Goal: Task Accomplishment & Management: Manage account settings

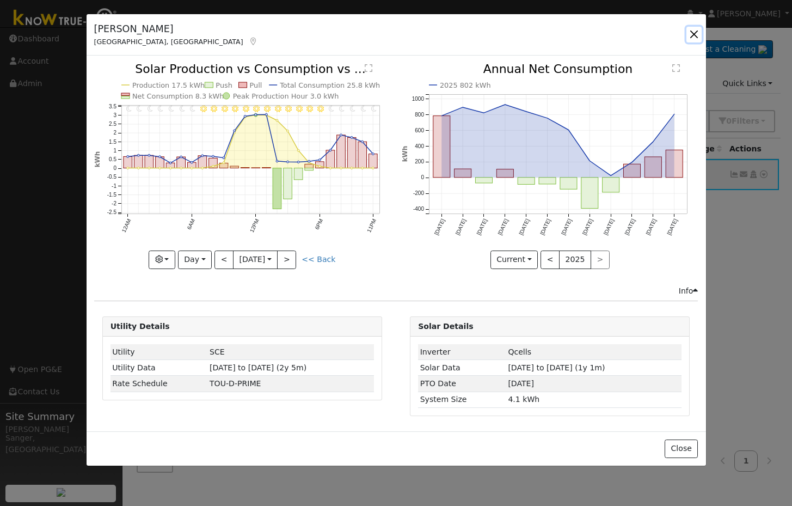
click at [697, 33] on button "button" at bounding box center [693, 34] width 15 height 15
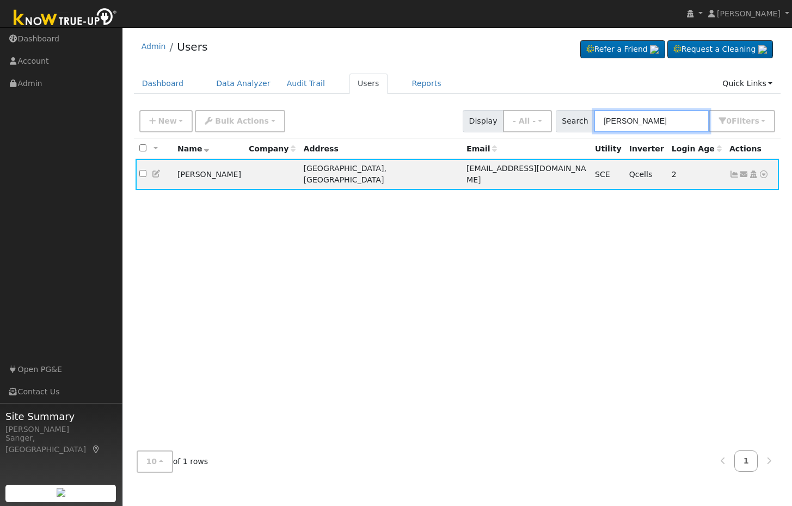
drag, startPoint x: 682, startPoint y: 119, endPoint x: 572, endPoint y: 123, distance: 110.0
click at [572, 123] on div "Search Gilbert Guzman 0 Filter s My accounts Role Show - All - Show Leads Admin…" at bounding box center [666, 121] width 220 height 22
paste input "Travis Gray"
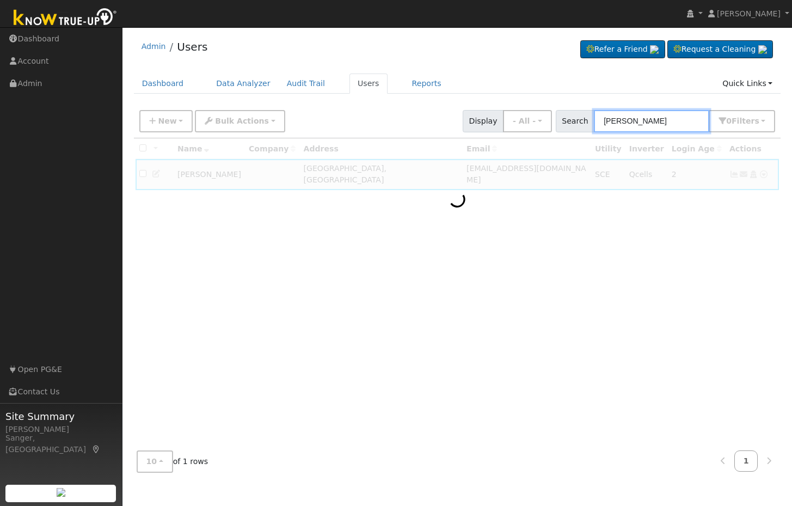
type input "Travis Gray"
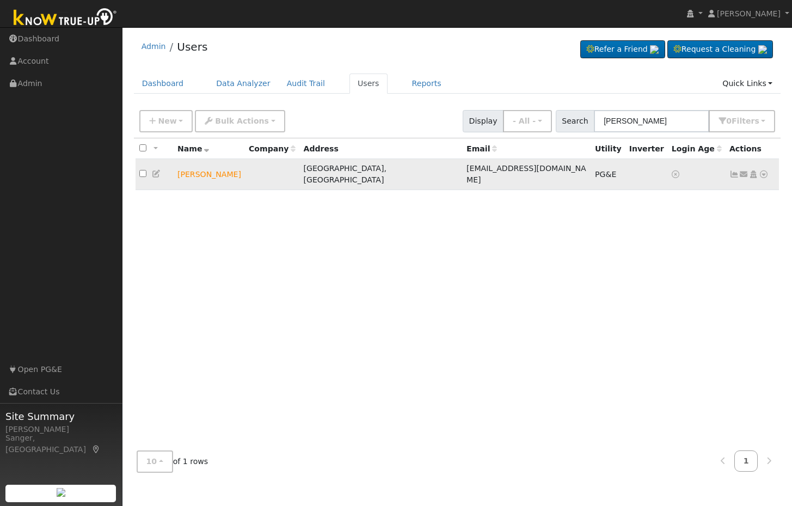
click at [732, 171] on icon at bounding box center [734, 174] width 10 height 8
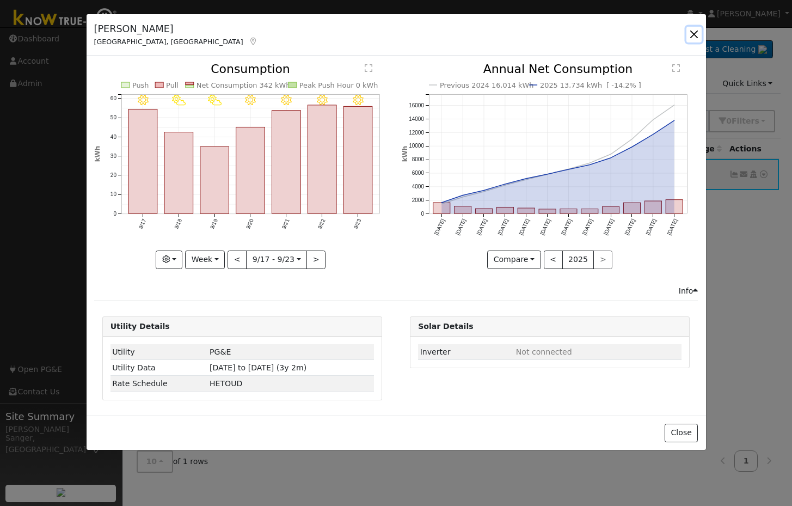
click at [691, 33] on button "button" at bounding box center [693, 34] width 15 height 15
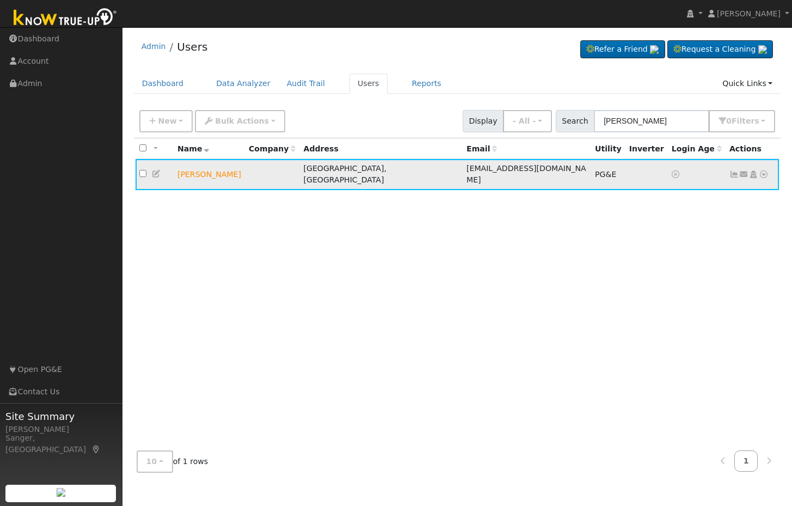
click at [157, 170] on icon at bounding box center [157, 174] width 10 height 8
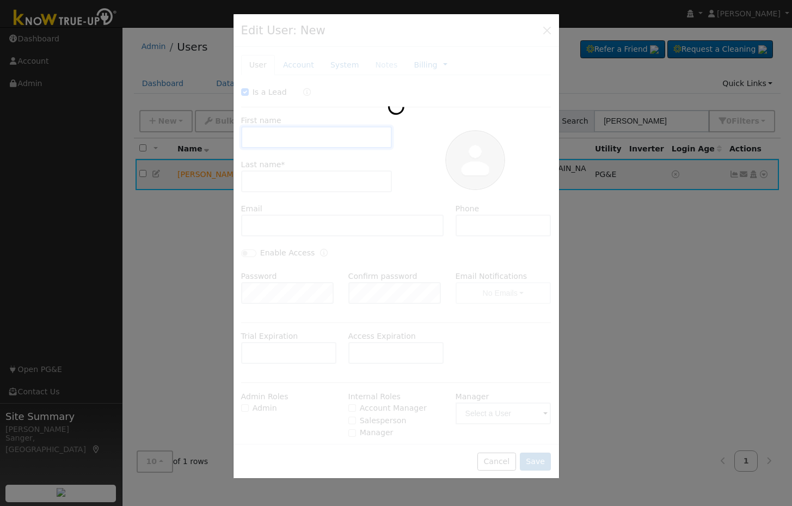
checkbox input "true"
type input "Travis"
type input "Gray"
type input "travisgray2@gmail.com"
type input "5594170394"
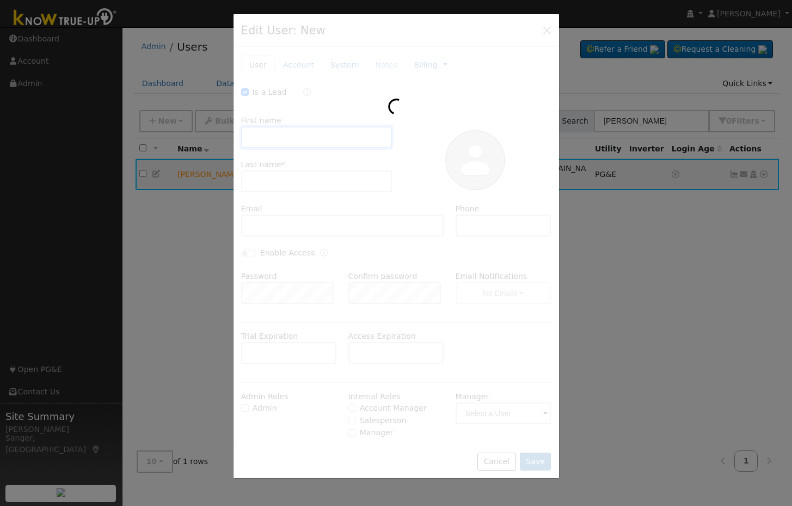
type input "Default Account"
type input "2387 East Locust Avenue"
type input "Fresno"
type input "CA"
type input "93720"
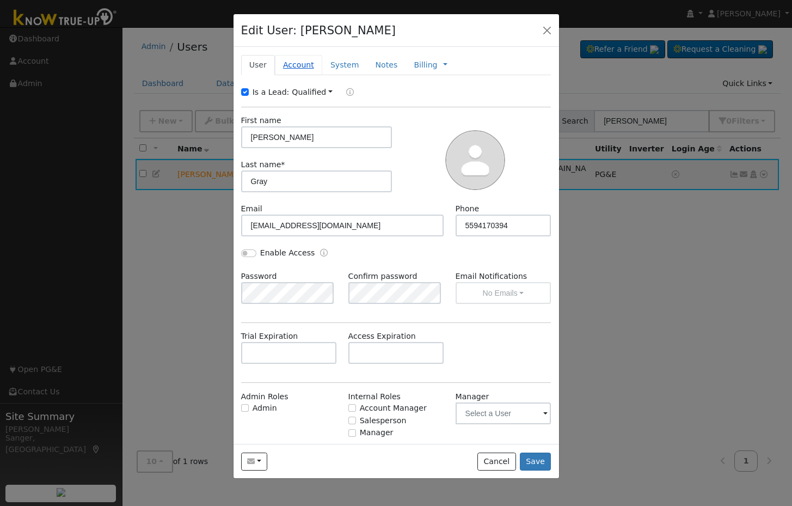
click at [287, 69] on link "Account" at bounding box center [298, 65] width 47 height 20
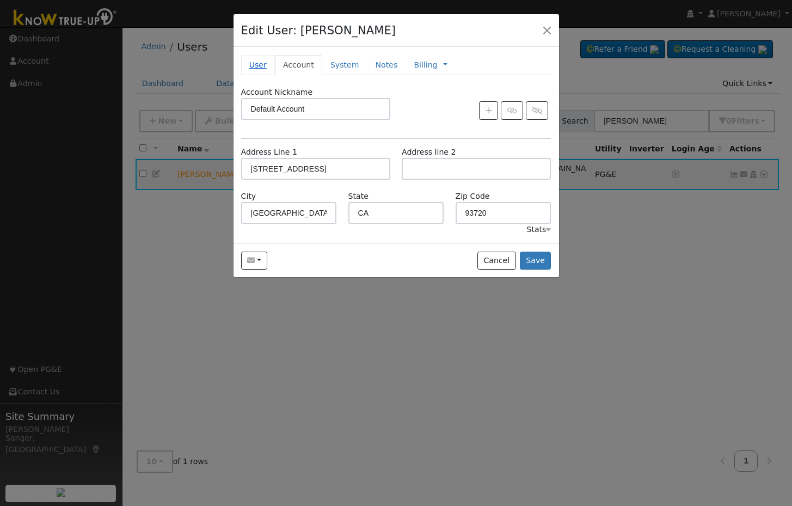
click at [256, 64] on link "User" at bounding box center [258, 65] width 34 height 20
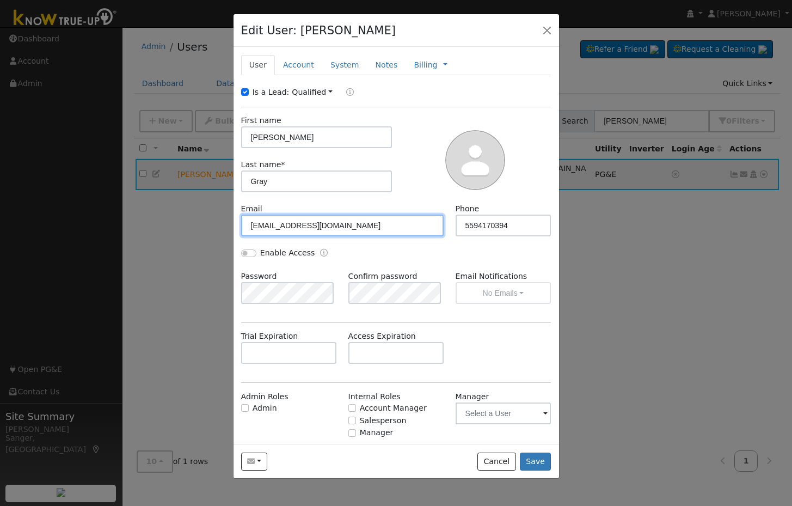
drag, startPoint x: 344, startPoint y: 229, endPoint x: 201, endPoint y: 229, distance: 143.7
click at [201, 229] on div "Edit User: Travis Gray Default Account Default Account 2387 East Locust Avenue,…" at bounding box center [396, 253] width 792 height 506
paste input "grayarea03@yahoo"
type input "grayarea03@yahoo.com"
click at [542, 455] on button "Save" at bounding box center [536, 461] width 32 height 19
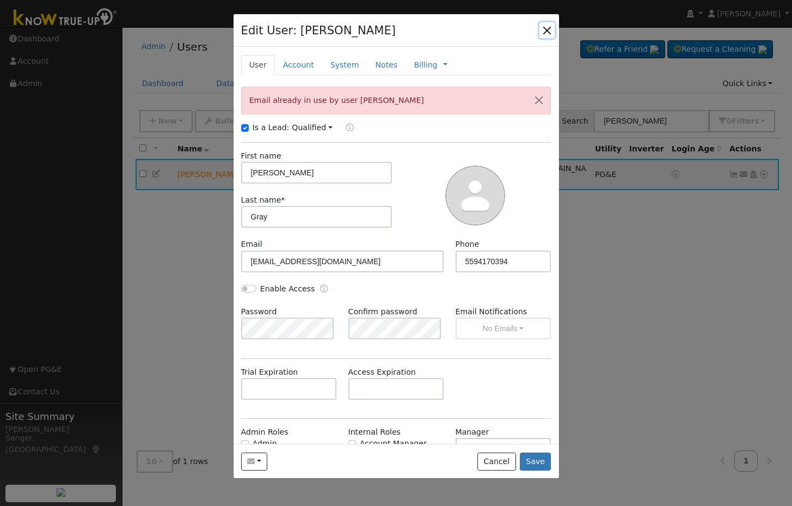
click at [549, 30] on button "button" at bounding box center [546, 29] width 15 height 15
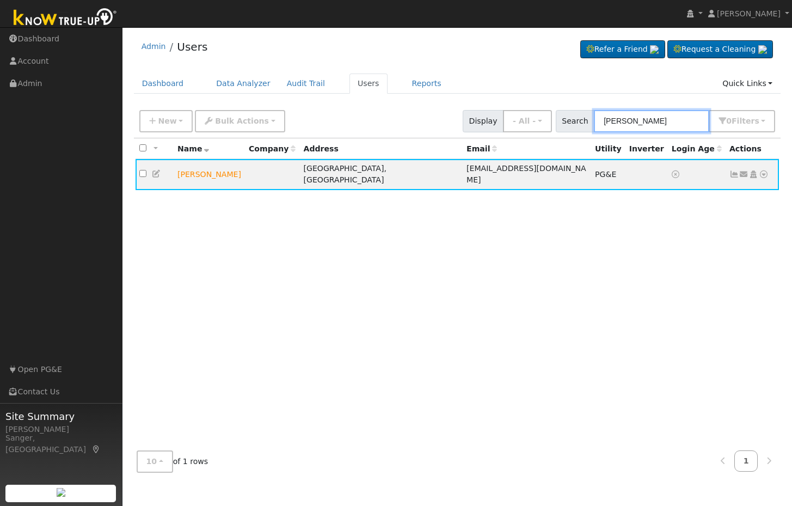
drag, startPoint x: 657, startPoint y: 122, endPoint x: 578, endPoint y: 124, distance: 79.5
click at [578, 124] on div "Search Travis Gray 0 Filter s My accounts Role Show - All - Show Leads Admin Bi…" at bounding box center [666, 121] width 220 height 22
paste input "grayarea03@yahoo.com"
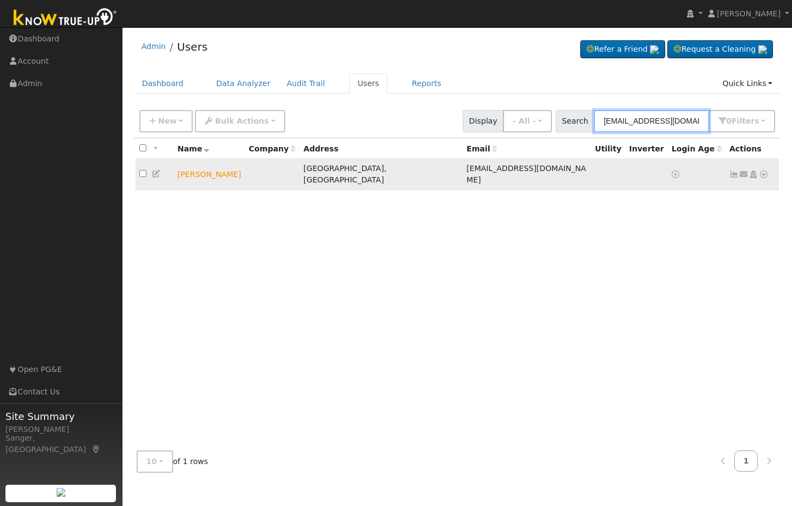
type input "grayarea03@yahoo.com"
click at [734, 170] on icon at bounding box center [734, 174] width 10 height 8
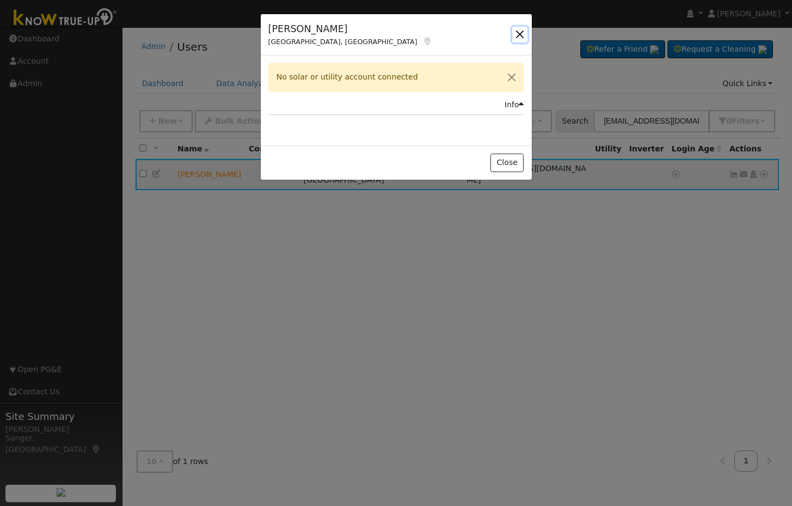
drag, startPoint x: 521, startPoint y: 33, endPoint x: 534, endPoint y: 46, distance: 18.5
click at [524, 36] on button "button" at bounding box center [519, 34] width 15 height 15
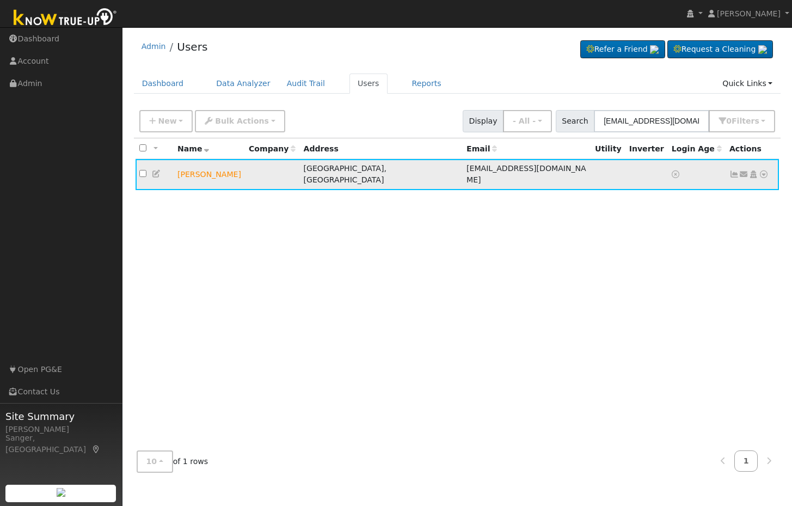
click at [741, 171] on icon at bounding box center [744, 174] width 10 height 8
click at [696, 194] on link "Send Email..." at bounding box center [710, 193] width 76 height 15
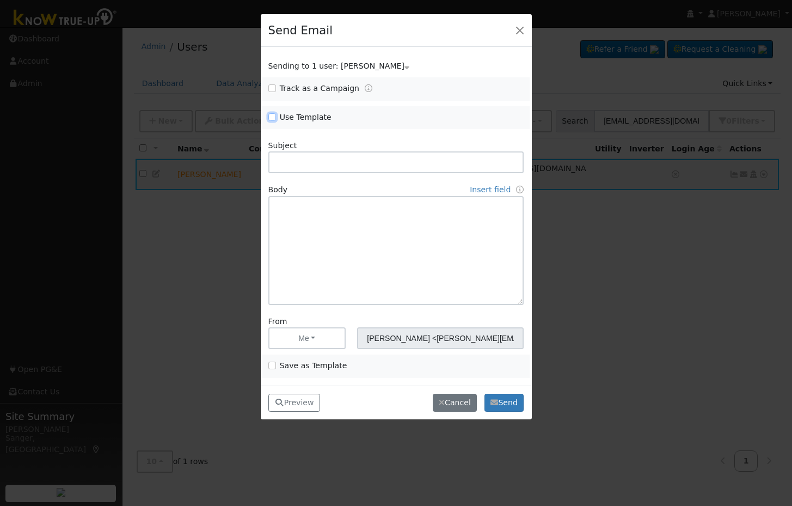
drag, startPoint x: 272, startPoint y: 116, endPoint x: 307, endPoint y: 121, distance: 35.2
click at [273, 118] on input "Use Template" at bounding box center [272, 117] width 8 height 8
checkbox input "true"
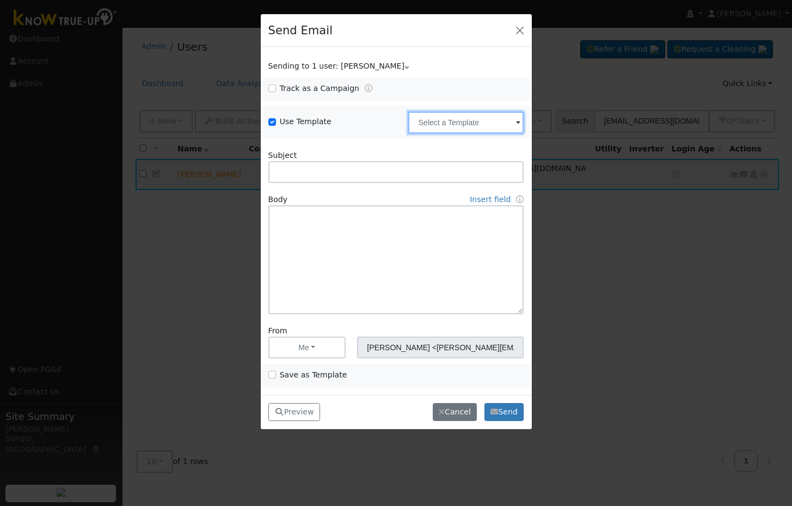
click at [440, 122] on input "text" at bounding box center [465, 123] width 115 height 22
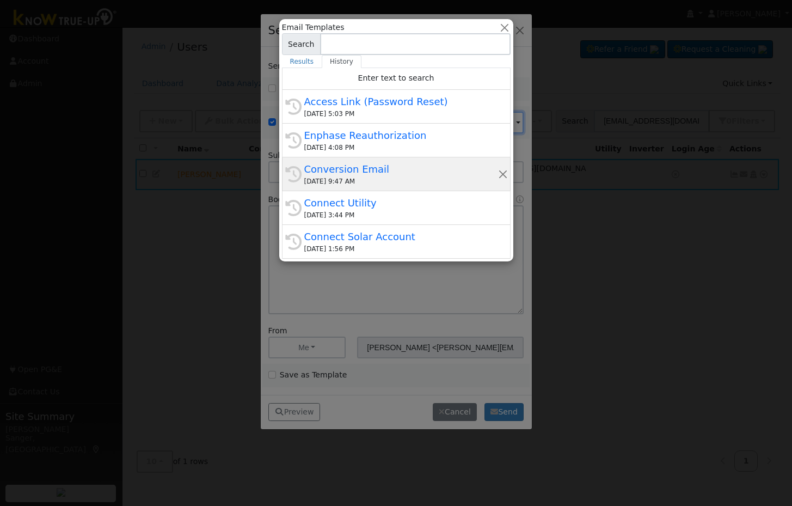
click at [403, 171] on div "Conversion Email" at bounding box center [401, 169] width 194 height 15
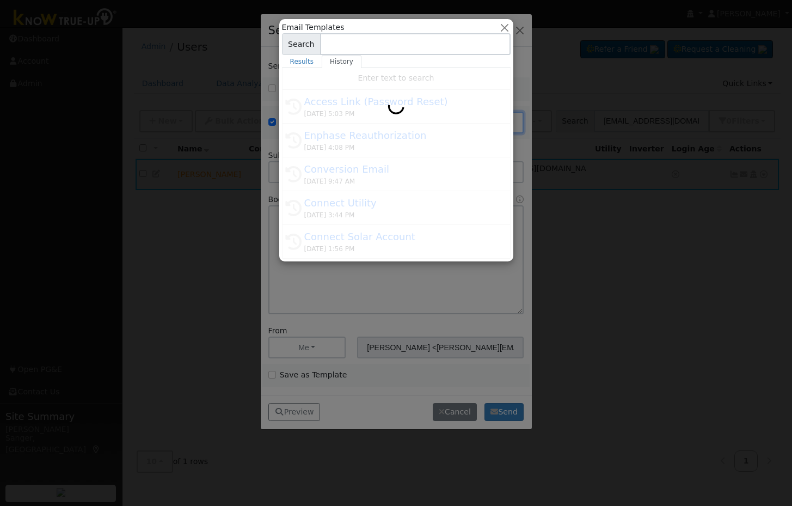
type input "Conversion Email"
type input "Connect Your Utility Account"
type textarea "Dear {user_fname}, The first step is to connect your electric utility account. …"
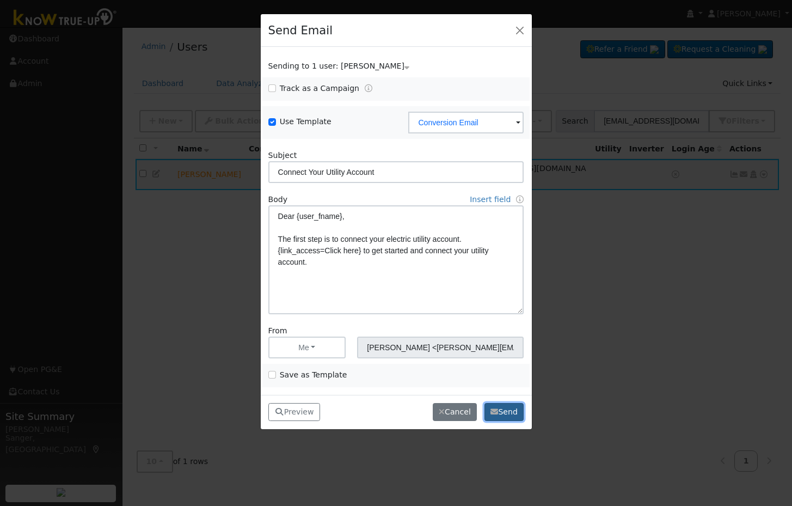
click at [500, 412] on button "Send" at bounding box center [504, 412] width 40 height 19
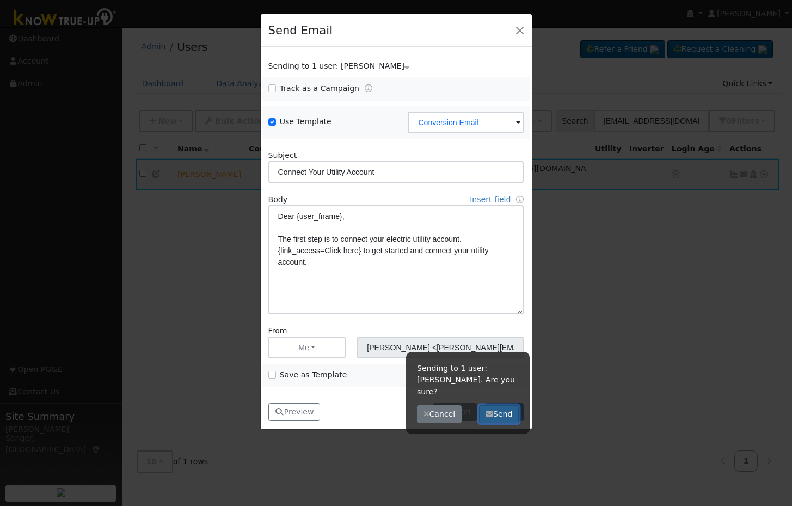
click at [495, 405] on button "Send" at bounding box center [499, 414] width 40 height 19
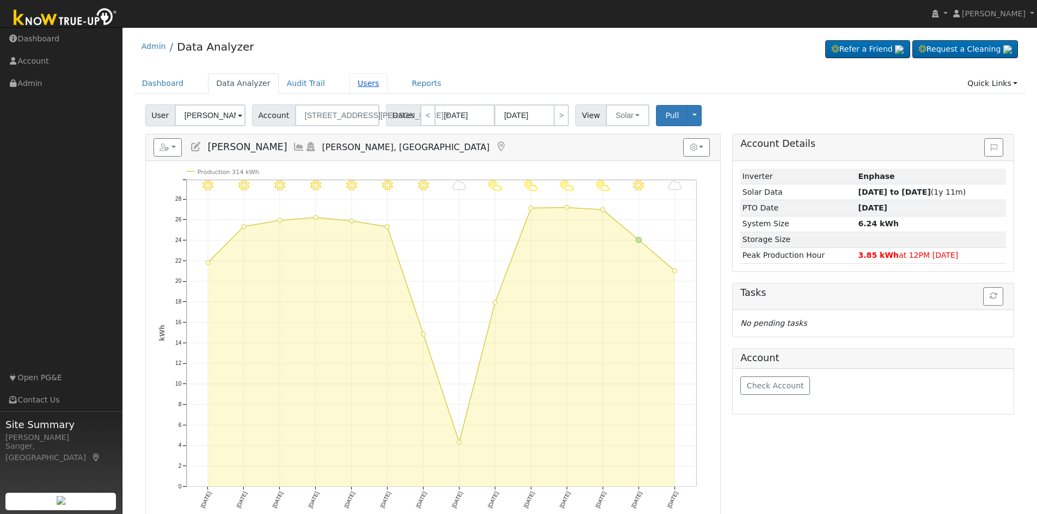
click at [349, 82] on link "Users" at bounding box center [368, 83] width 38 height 20
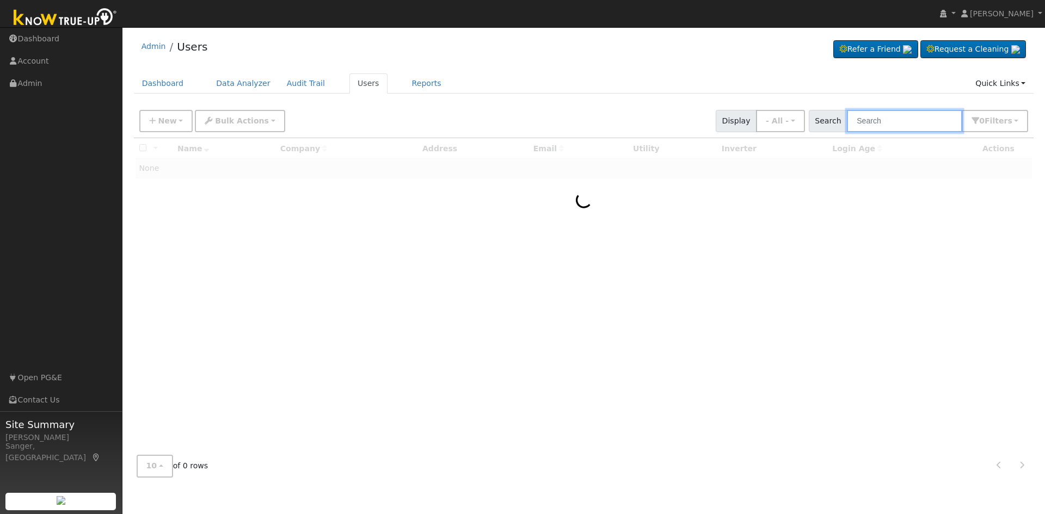
click at [895, 120] on input "text" at bounding box center [904, 121] width 115 height 22
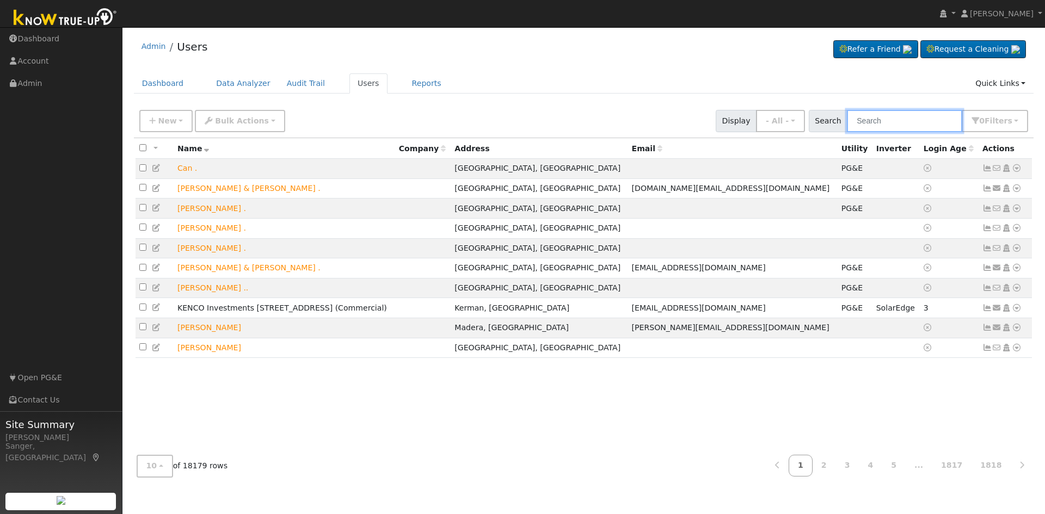
paste input "[PERSON_NAME],"
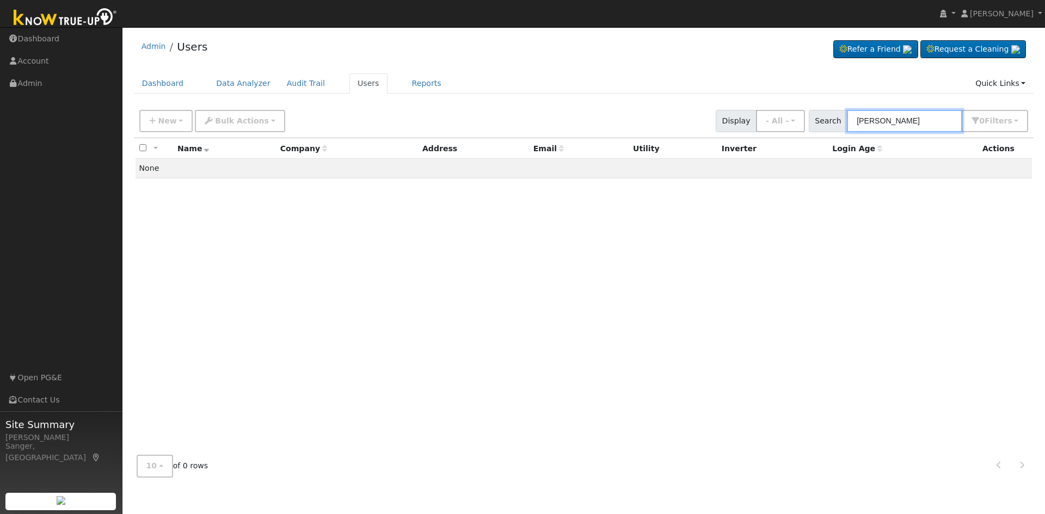
type input "[PERSON_NAME]"
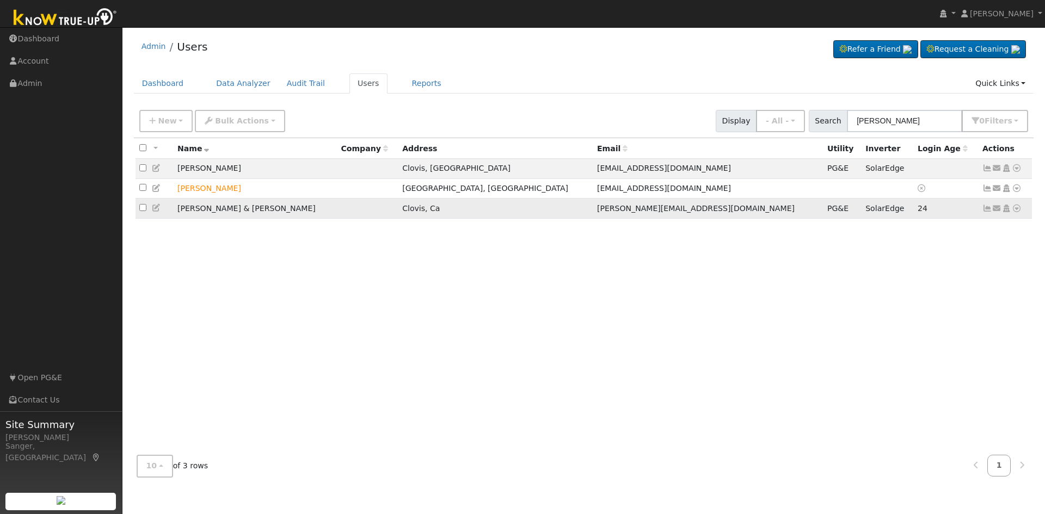
click at [987, 211] on icon at bounding box center [987, 209] width 10 height 8
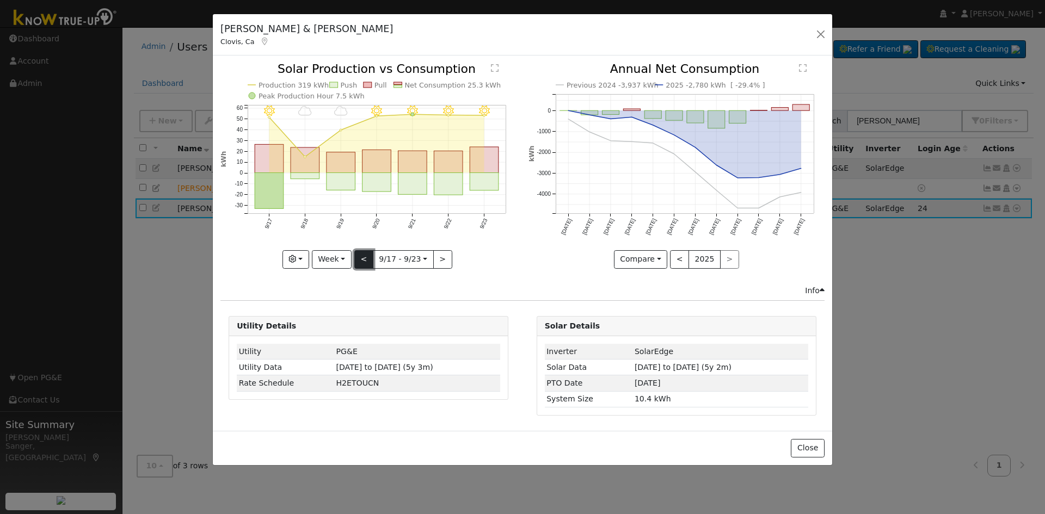
click at [362, 255] on button "<" at bounding box center [363, 259] width 19 height 19
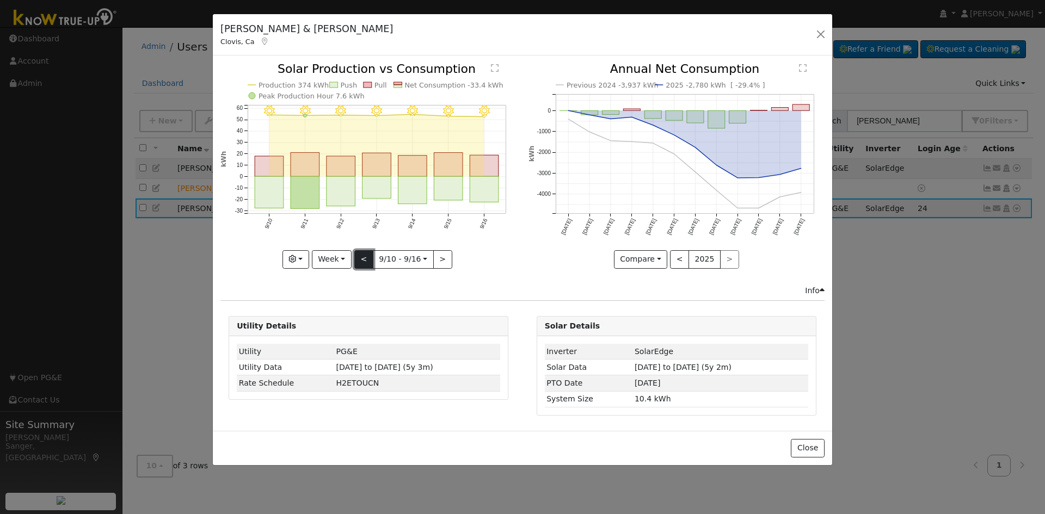
click at [362, 255] on button "<" at bounding box center [363, 259] width 19 height 19
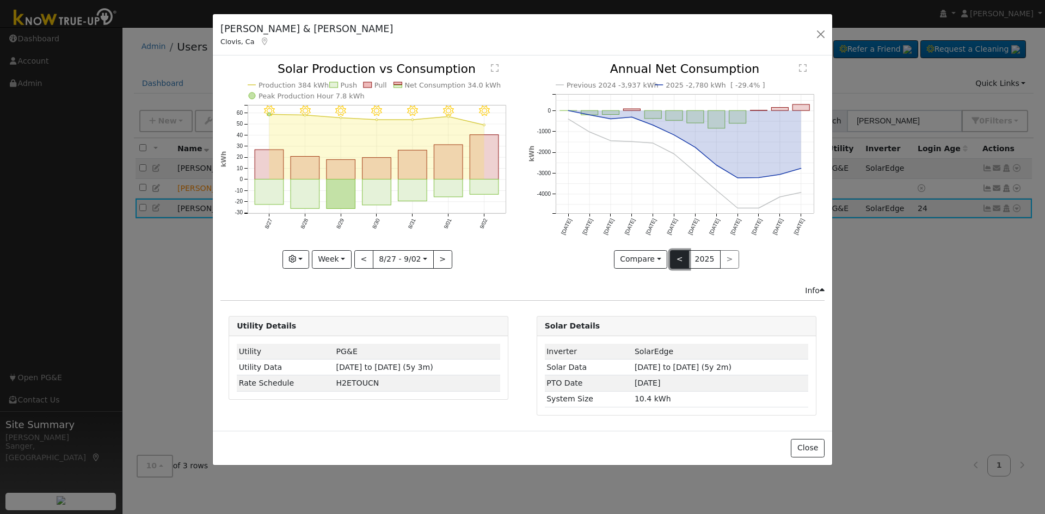
click at [673, 260] on button "<" at bounding box center [679, 259] width 19 height 19
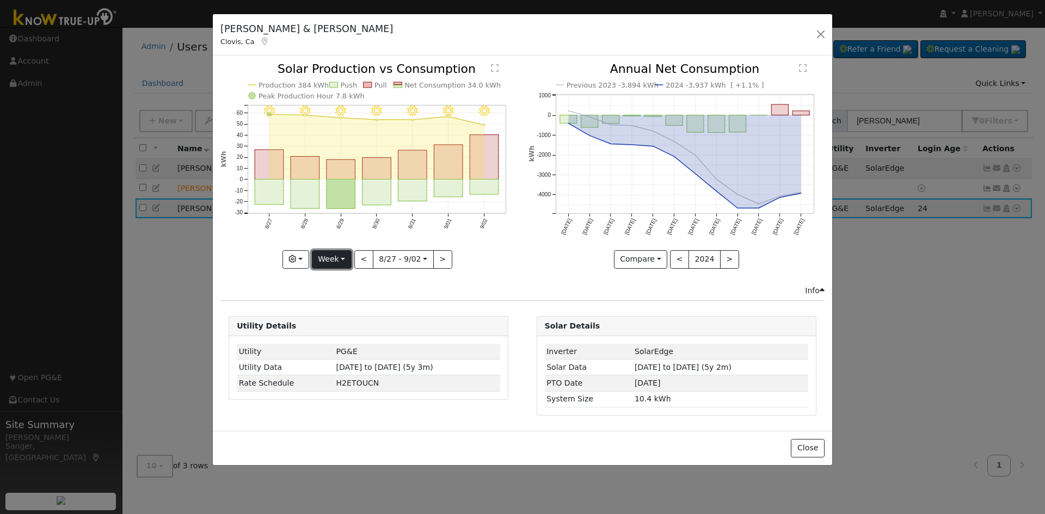
click at [333, 257] on button "Week" at bounding box center [332, 259] width 40 height 19
click at [337, 327] on link "Year" at bounding box center [350, 327] width 76 height 15
type input "[DATE]"
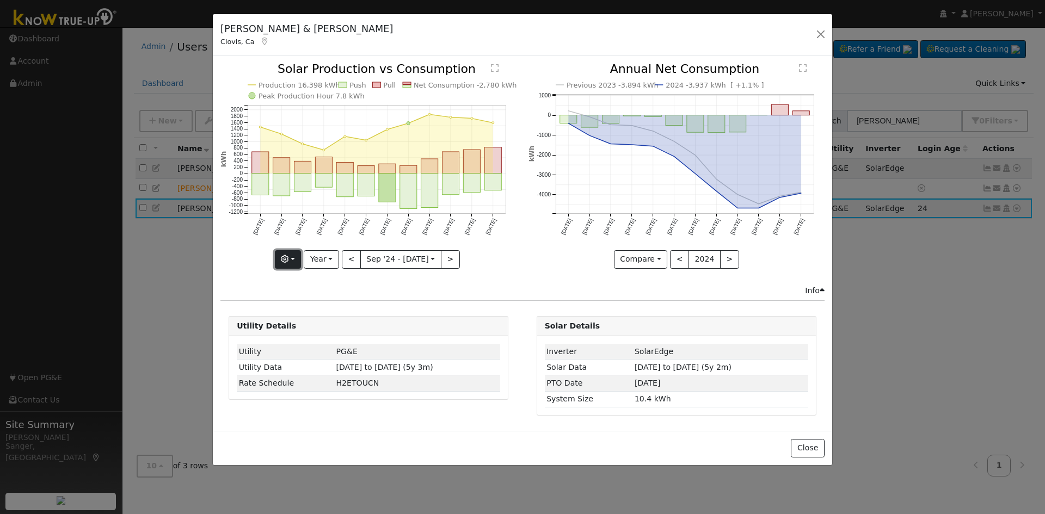
click at [288, 256] on icon "button" at bounding box center [285, 259] width 8 height 8
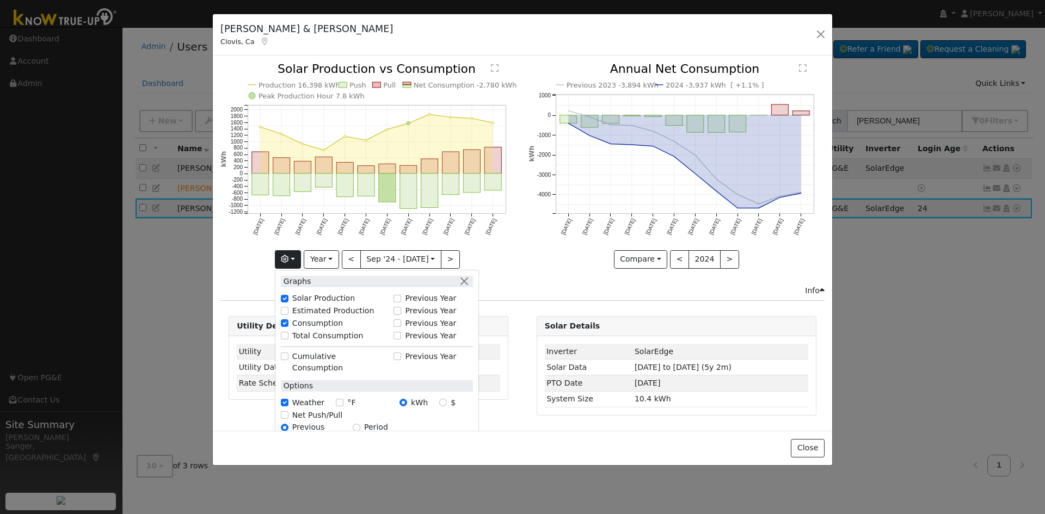
click at [287, 331] on div "Total Consumption" at bounding box center [334, 335] width 107 height 11
click at [288, 335] on input "Total Consumption" at bounding box center [285, 336] width 8 height 8
checkbox input "true"
click at [533, 270] on div "Previous 2023 -3,894 kWh 2024 -3,937 kWh [ +1.1% ] [DATE] Oct '[DATE] Dec '[DAT…" at bounding box center [675, 173] width 307 height 221
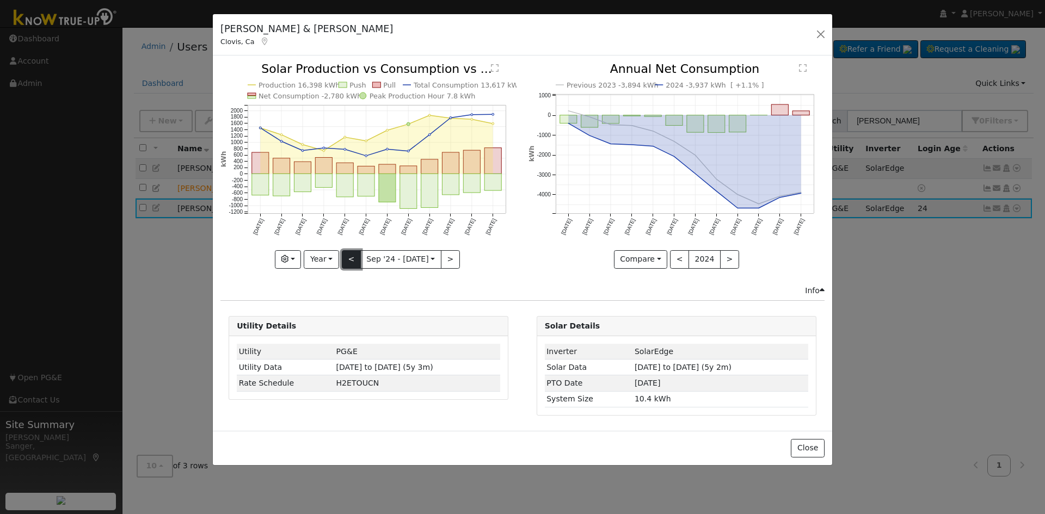
click at [351, 257] on button "<" at bounding box center [351, 259] width 19 height 19
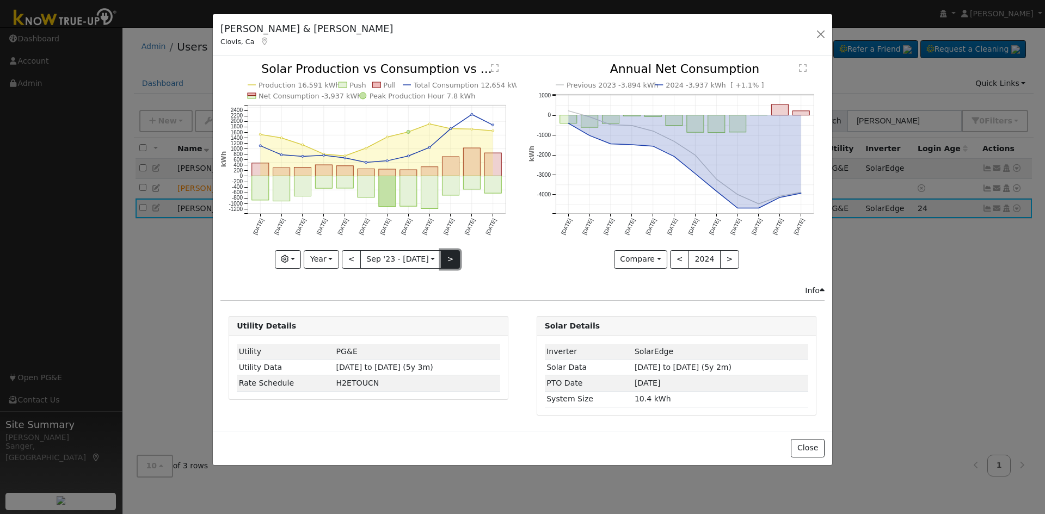
click at [445, 259] on button ">" at bounding box center [450, 259] width 19 height 19
type input "[DATE]"
